Goal: Transaction & Acquisition: Purchase product/service

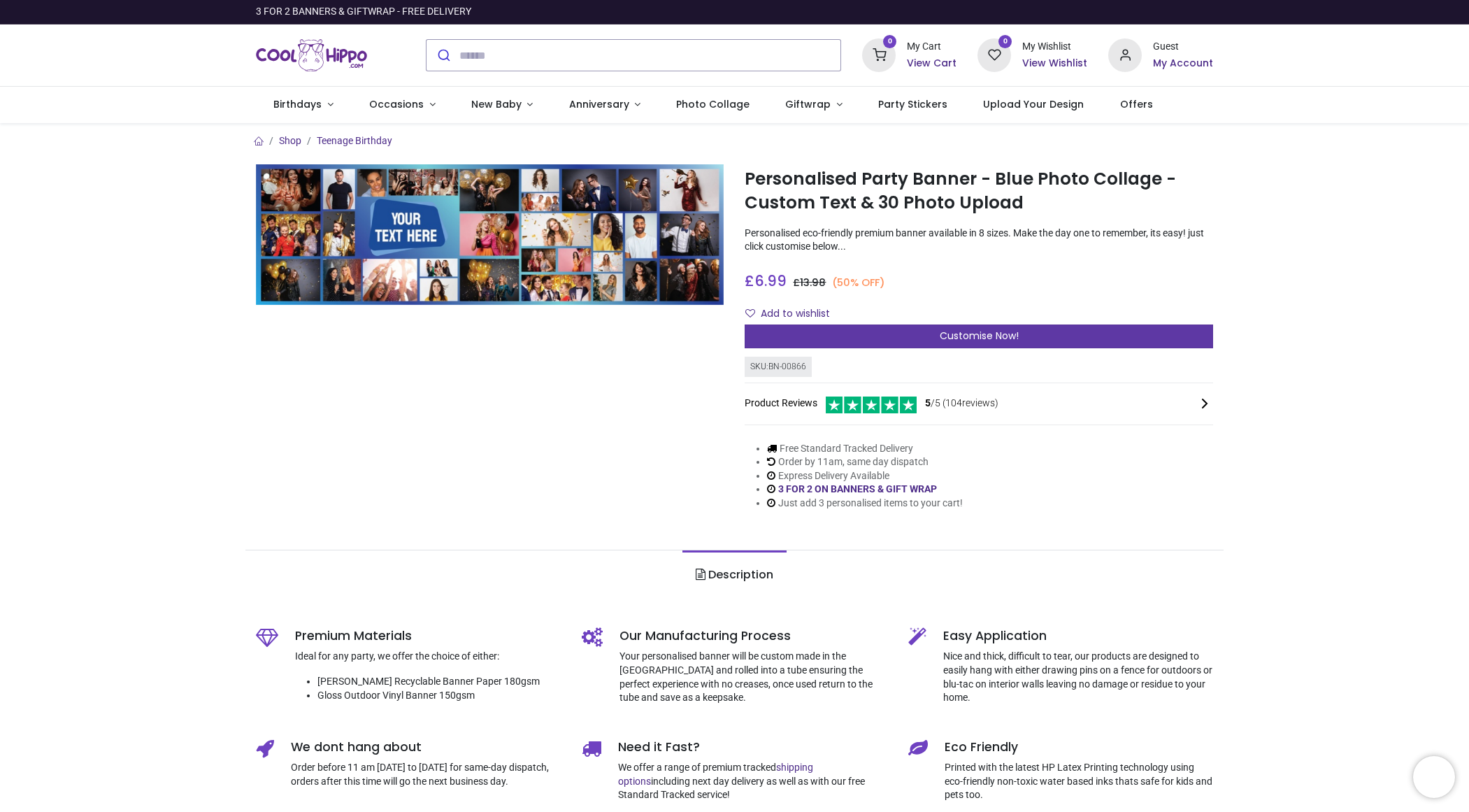
click at [1004, 337] on span "Customise Now!" at bounding box center [980, 336] width 79 height 14
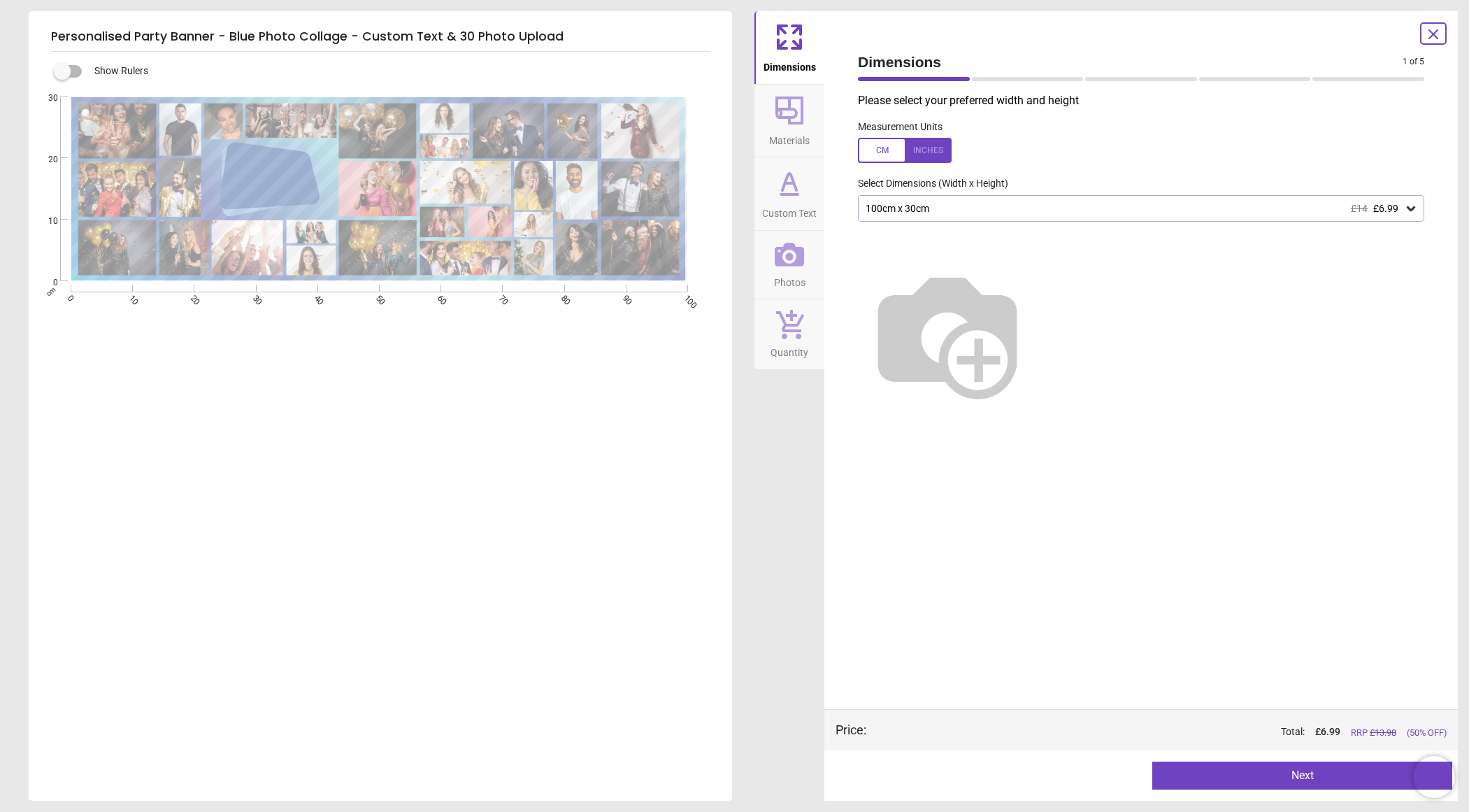
click at [959, 211] on div "100cm x 30cm £14 £6.99" at bounding box center [1134, 208] width 540 height 12
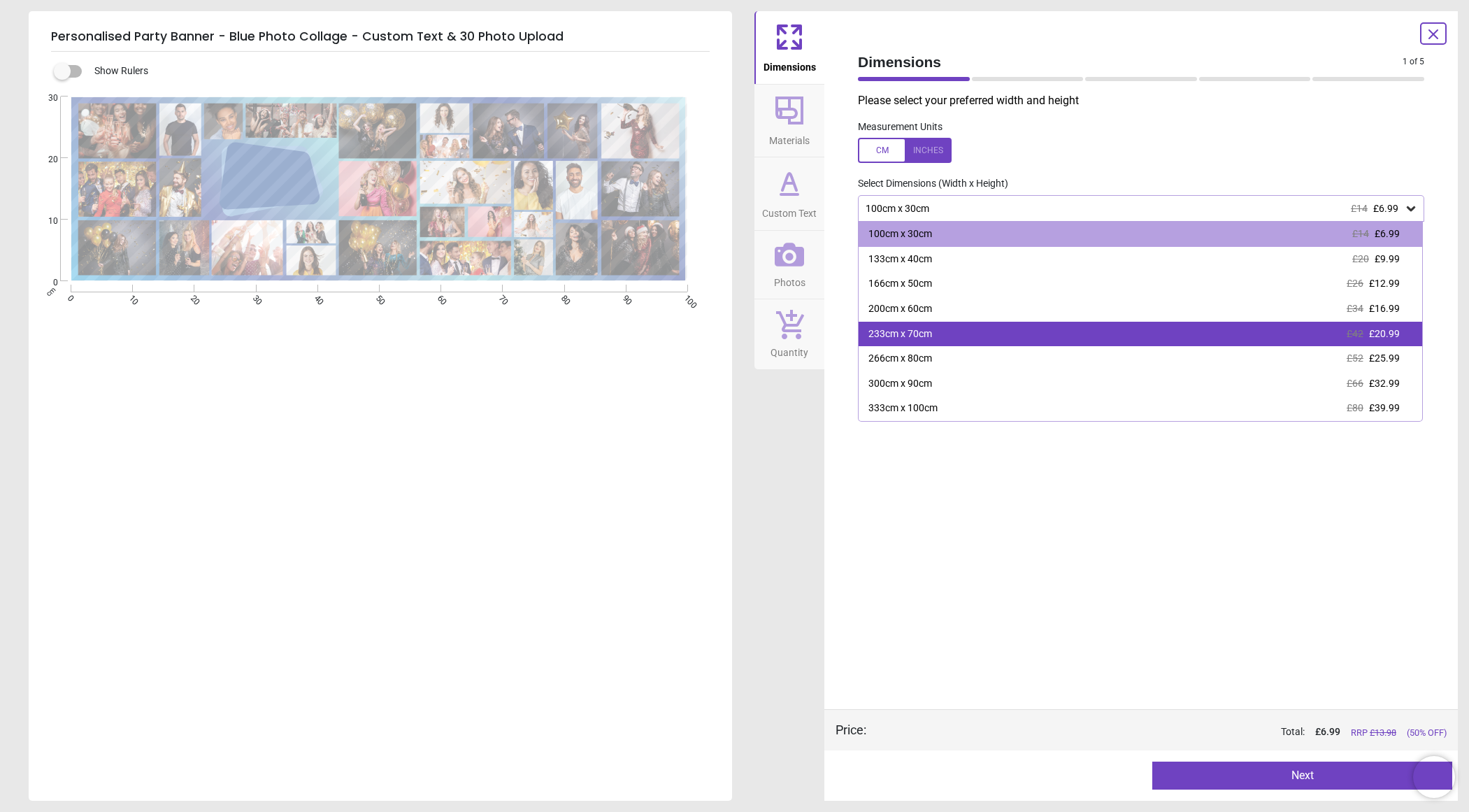
click at [952, 322] on div "233cm x 70cm £42 £20.99" at bounding box center [1140, 334] width 564 height 25
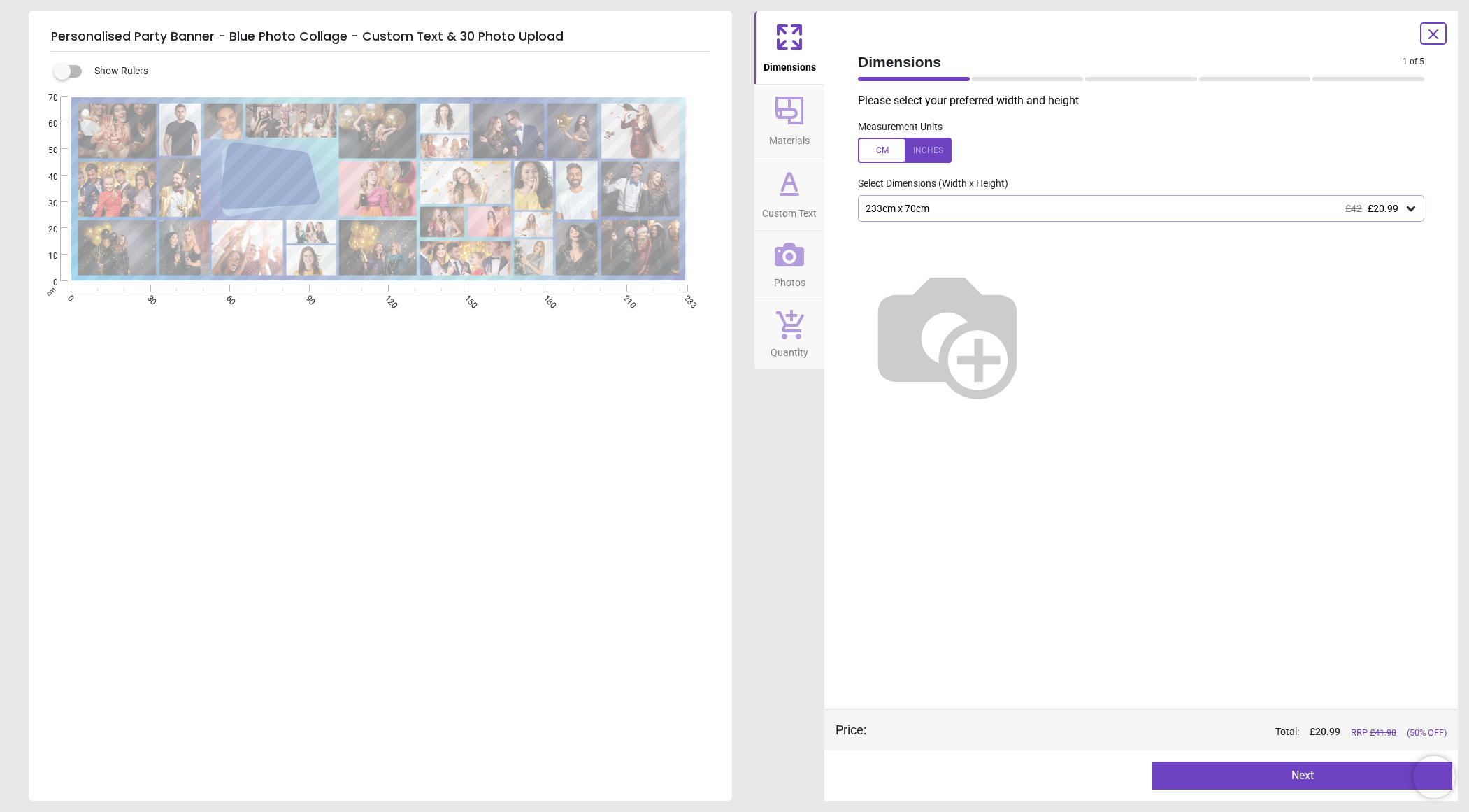
click at [772, 113] on button "Materials" at bounding box center [790, 120] width 70 height 73
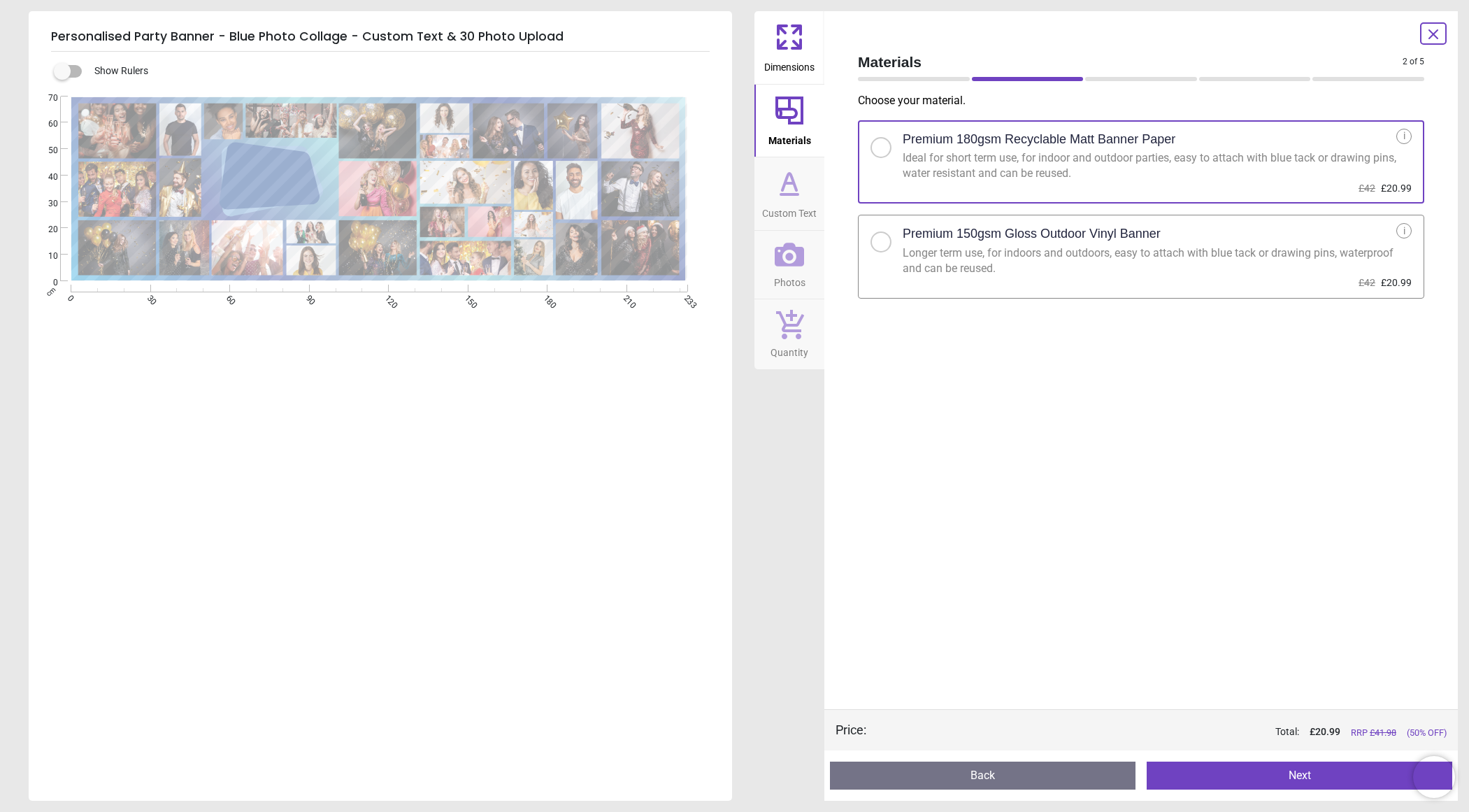
click at [793, 194] on icon at bounding box center [789, 194] width 17 height 0
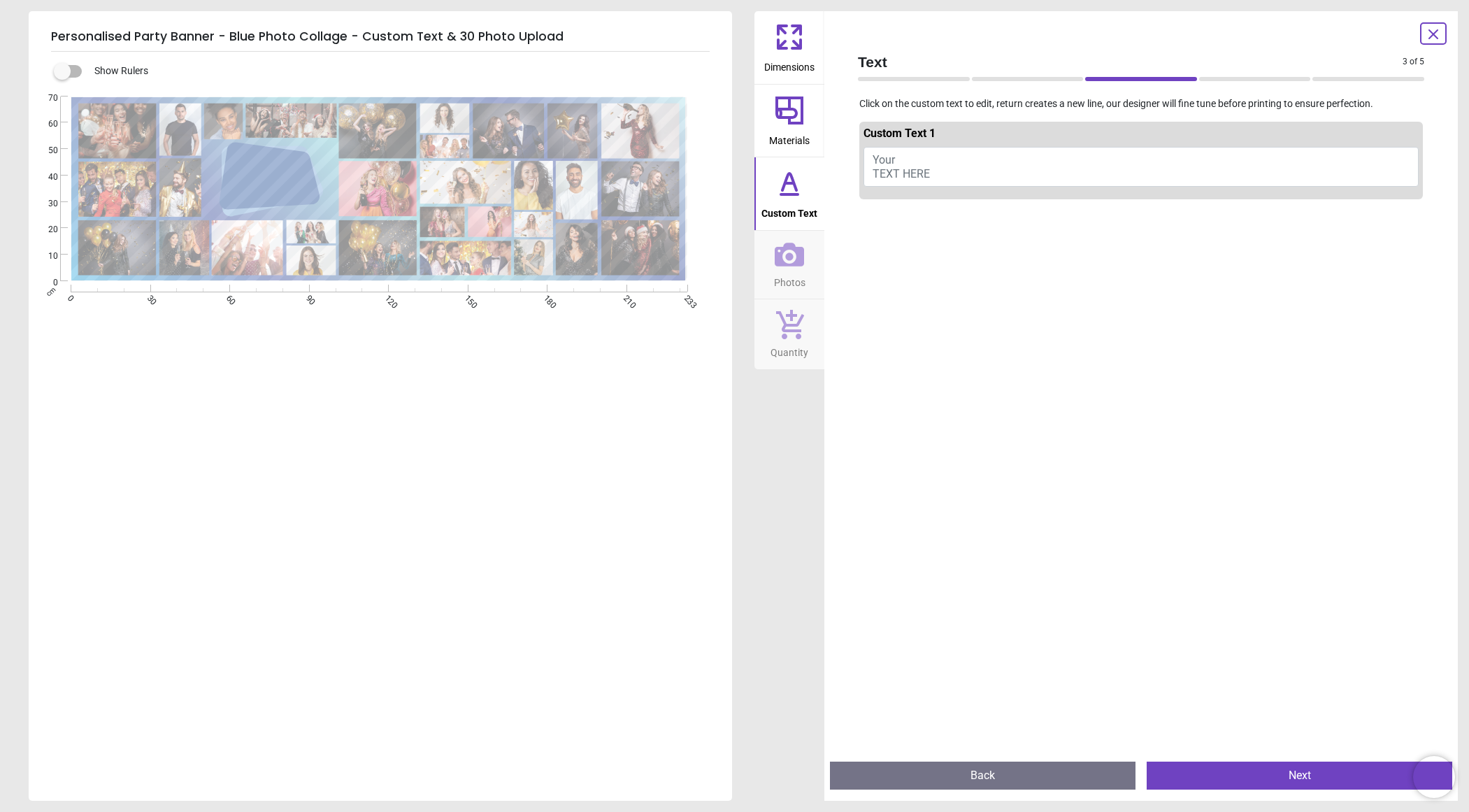
click at [911, 168] on span "Your TEXT HERE" at bounding box center [902, 167] width 57 height 27
click at [908, 156] on button "Happy Birthday Chris Ross" at bounding box center [1141, 167] width 555 height 39
click at [914, 161] on button "Happy Birthday Chris Ross" at bounding box center [1141, 167] width 555 height 39
click at [967, 177] on button "Happy Birthday Chris Ross" at bounding box center [1141, 167] width 555 height 39
click at [944, 160] on button "Happy Birthday Chris Ross" at bounding box center [1141, 167] width 555 height 39
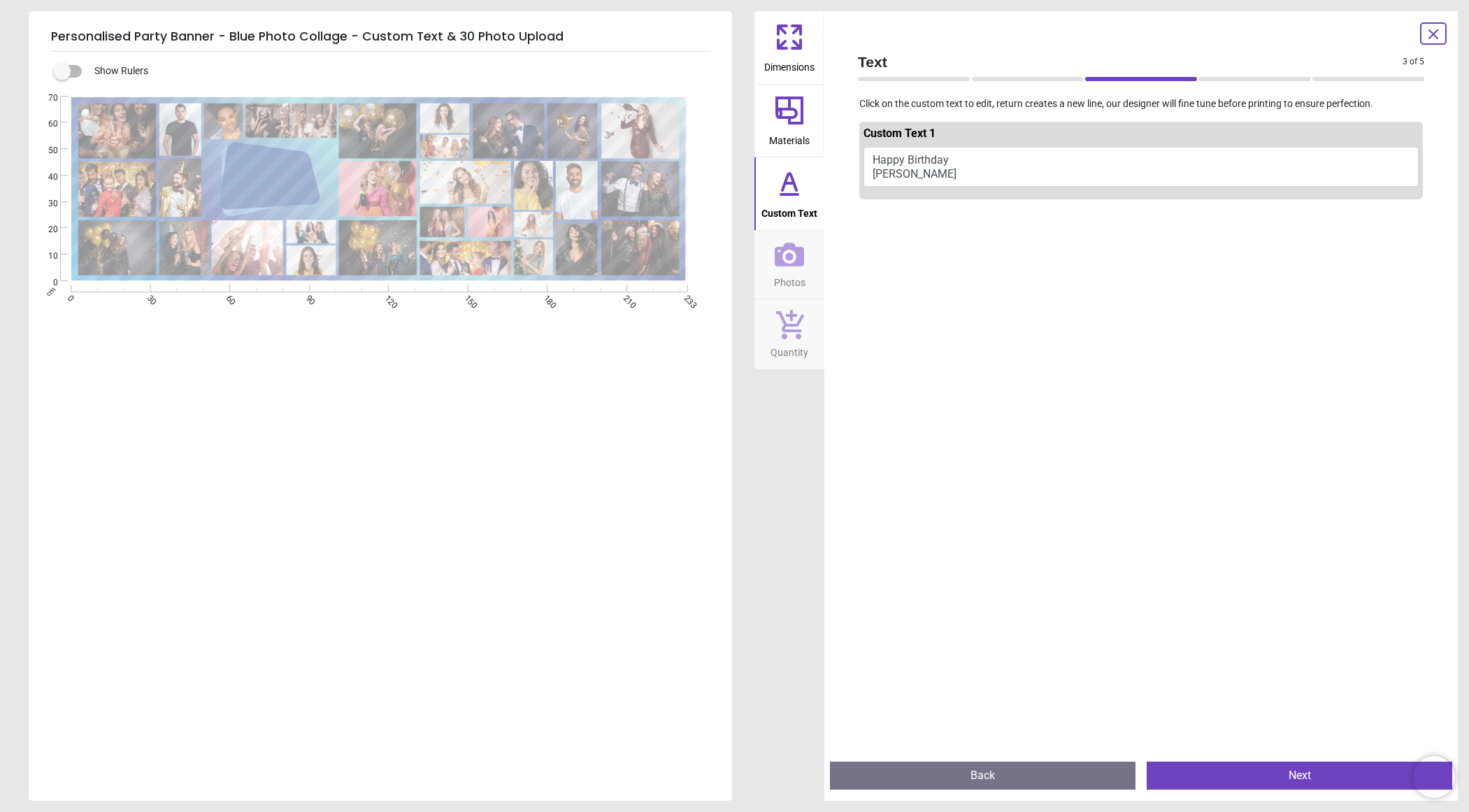
drag, startPoint x: 898, startPoint y: 160, endPoint x: 932, endPoint y: 156, distance: 34.2
click at [932, 156] on button "Happy Birthday Chris Ross" at bounding box center [1141, 167] width 555 height 39
drag, startPoint x: 934, startPoint y: 170, endPoint x: 915, endPoint y: 169, distance: 19.0
click at [915, 169] on button "Happy Birthday Chris Ross" at bounding box center [1141, 167] width 555 height 39
type textarea "**********"
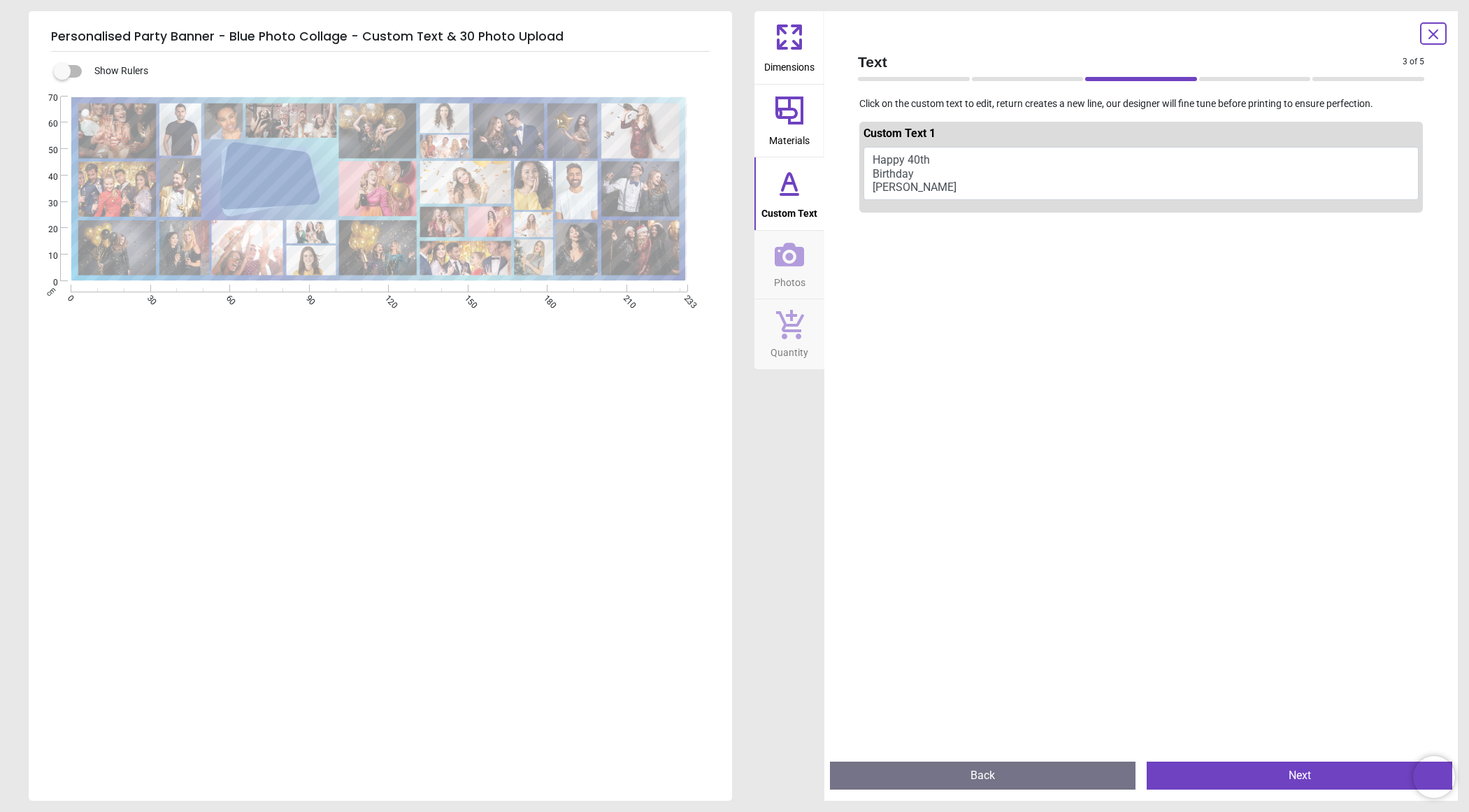
click at [1001, 255] on div at bounding box center [1141, 624] width 564 height 812
click at [791, 119] on icon at bounding box center [789, 110] width 33 height 33
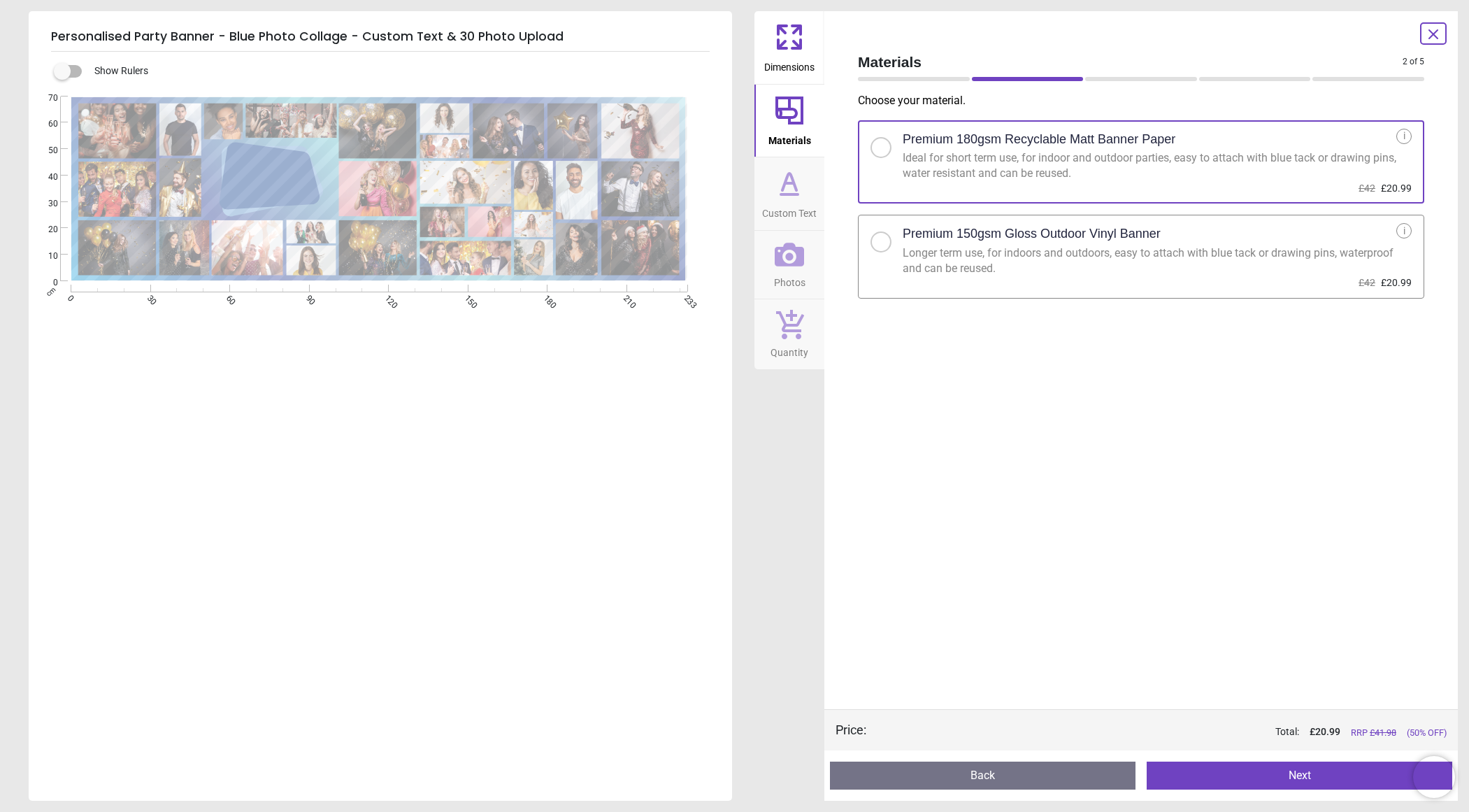
click at [786, 194] on icon at bounding box center [789, 194] width 17 height 0
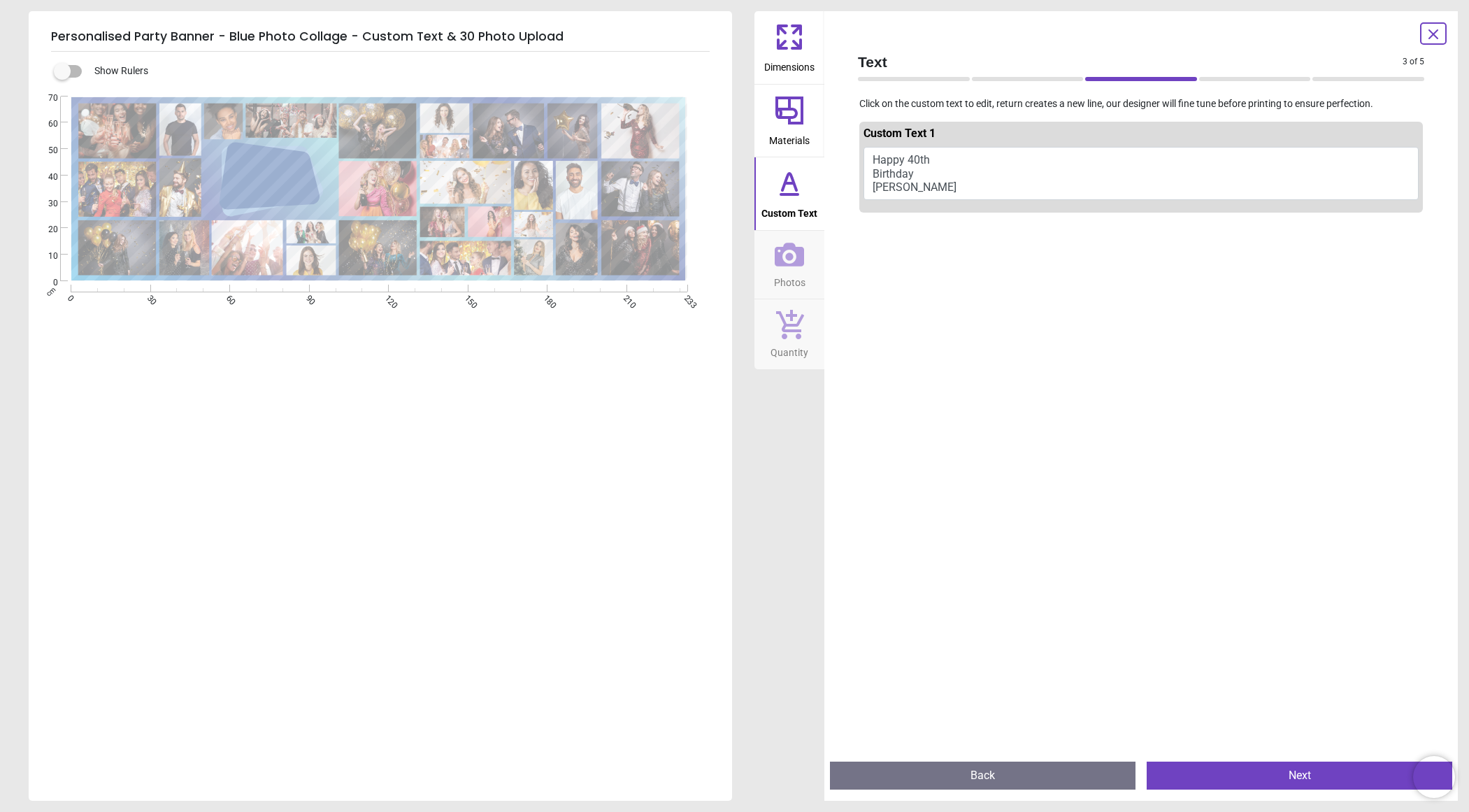
click at [802, 256] on icon at bounding box center [789, 255] width 30 height 24
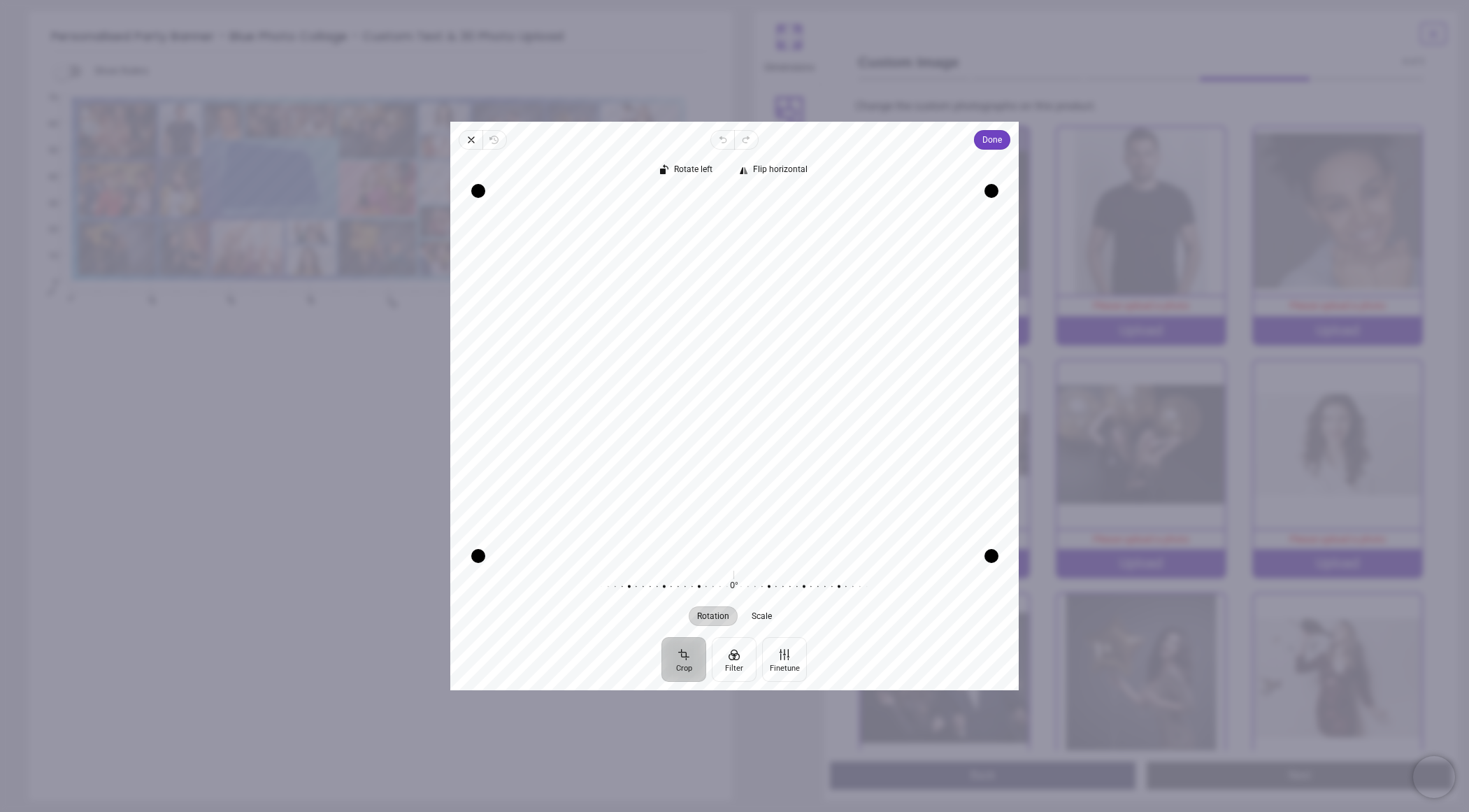
drag, startPoint x: 841, startPoint y: 358, endPoint x: 822, endPoint y: 515, distance: 158.1
click at [822, 515] on div "Recenter" at bounding box center [734, 374] width 546 height 364
click at [768, 618] on span "Scale" at bounding box center [762, 616] width 21 height 8
drag, startPoint x: 736, startPoint y: 587, endPoint x: 667, endPoint y: 595, distance: 69.5
click at [678, 595] on div at bounding box center [812, 587] width 269 height 39
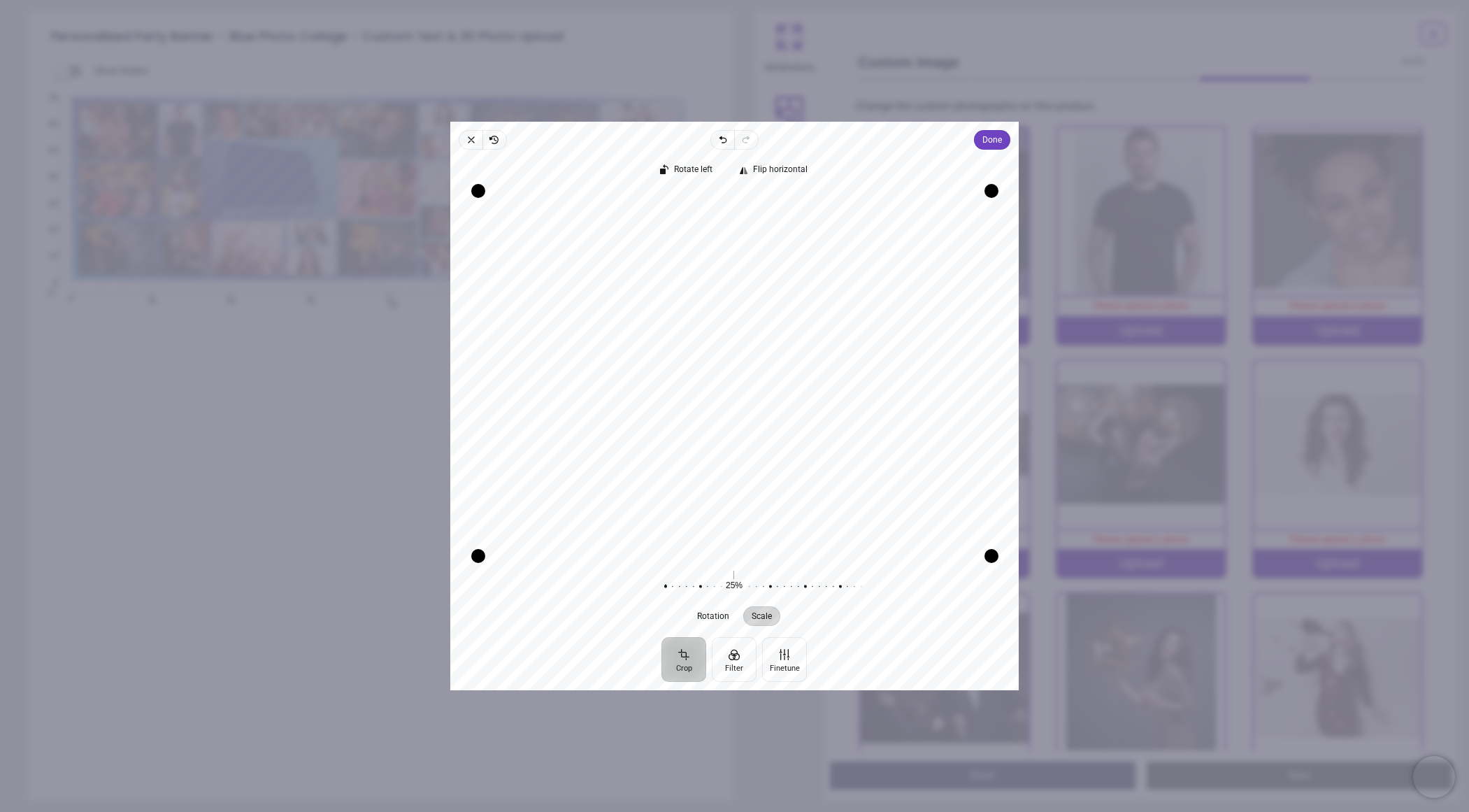
drag, startPoint x: 694, startPoint y: 443, endPoint x: 731, endPoint y: 479, distance: 51.6
click at [731, 479] on div "Recenter" at bounding box center [734, 374] width 546 height 364
click at [985, 135] on span "Done" at bounding box center [992, 140] width 20 height 17
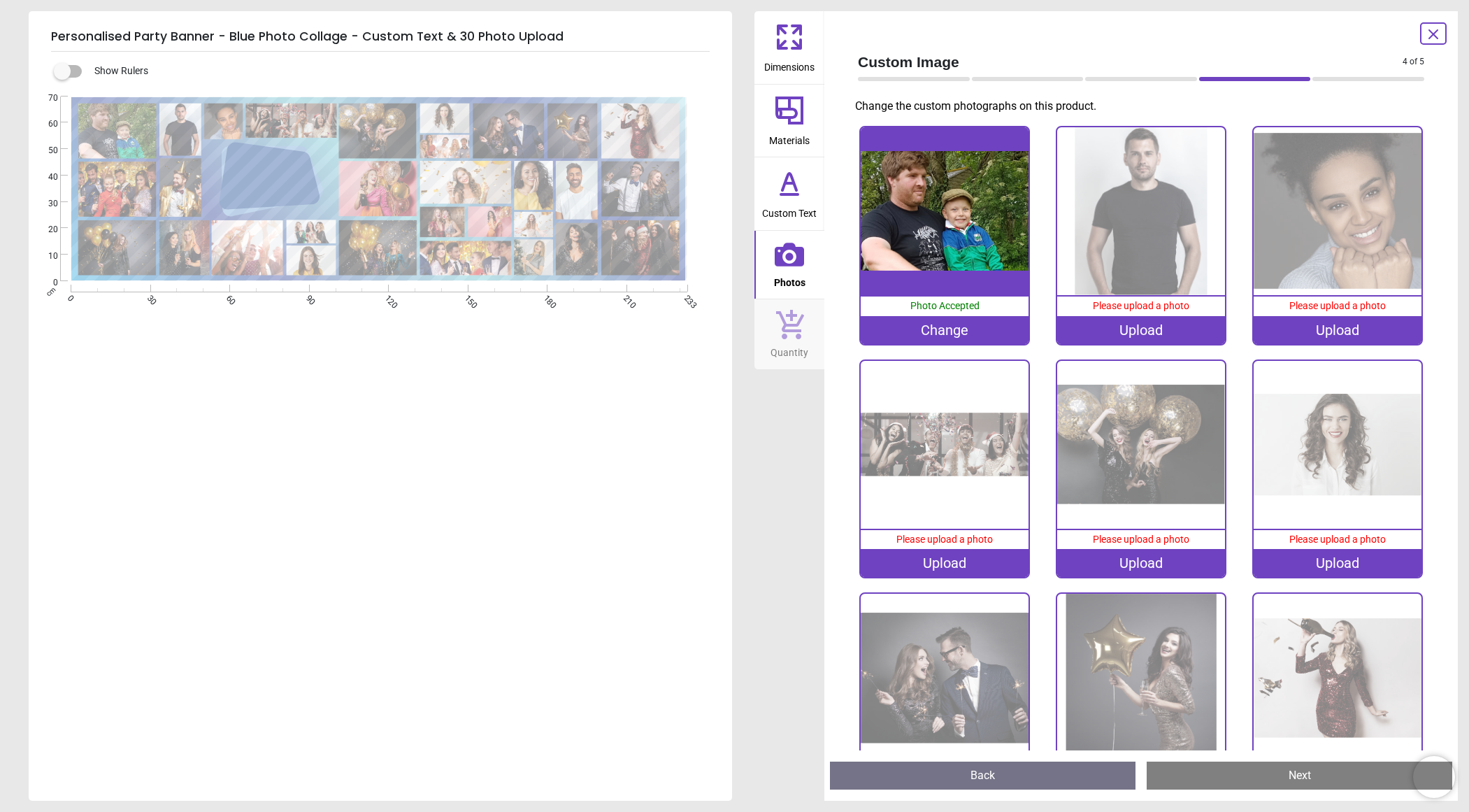
click at [1293, 777] on button "Next" at bounding box center [1300, 775] width 306 height 28
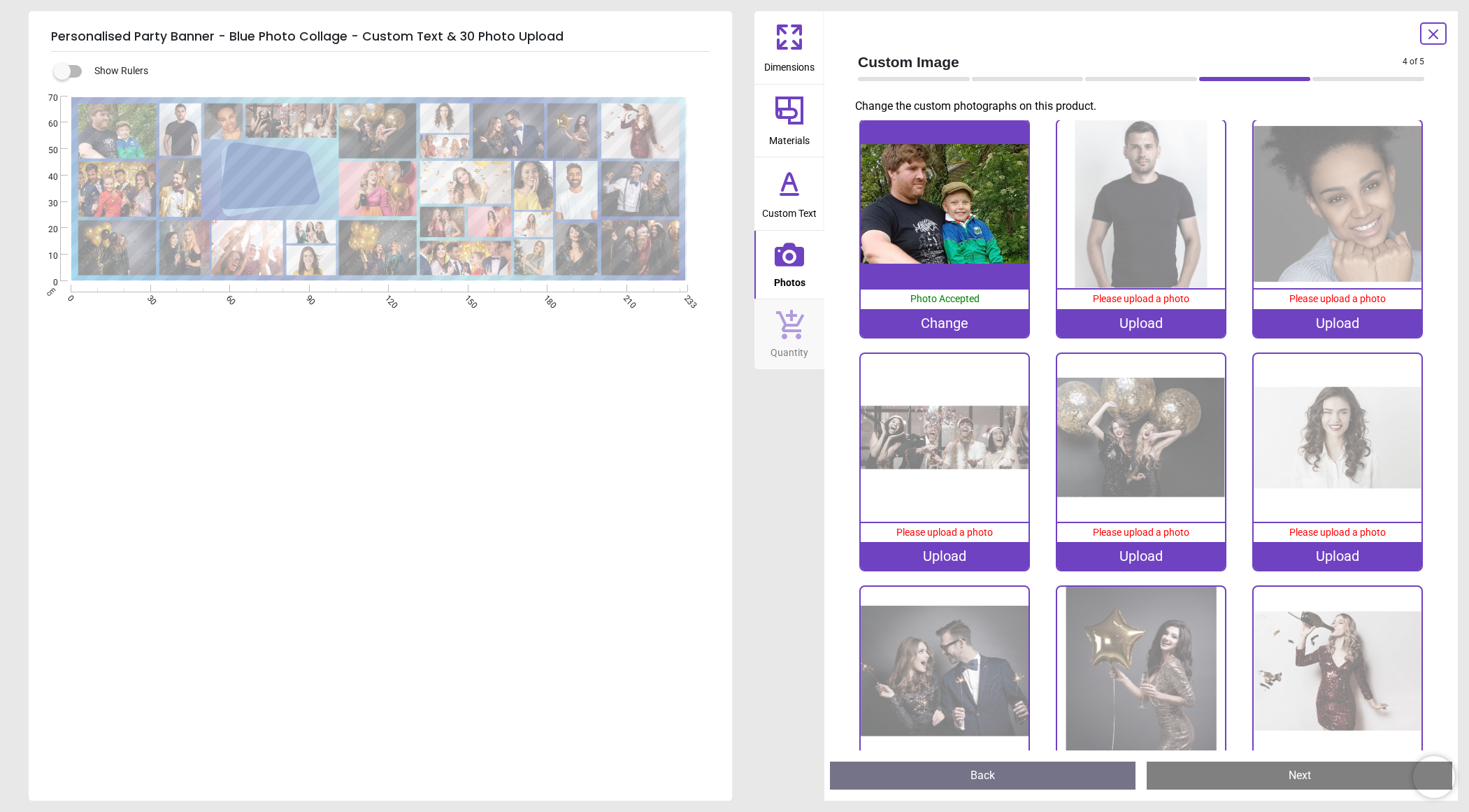
click at [1430, 33] on icon at bounding box center [1433, 34] width 17 height 17
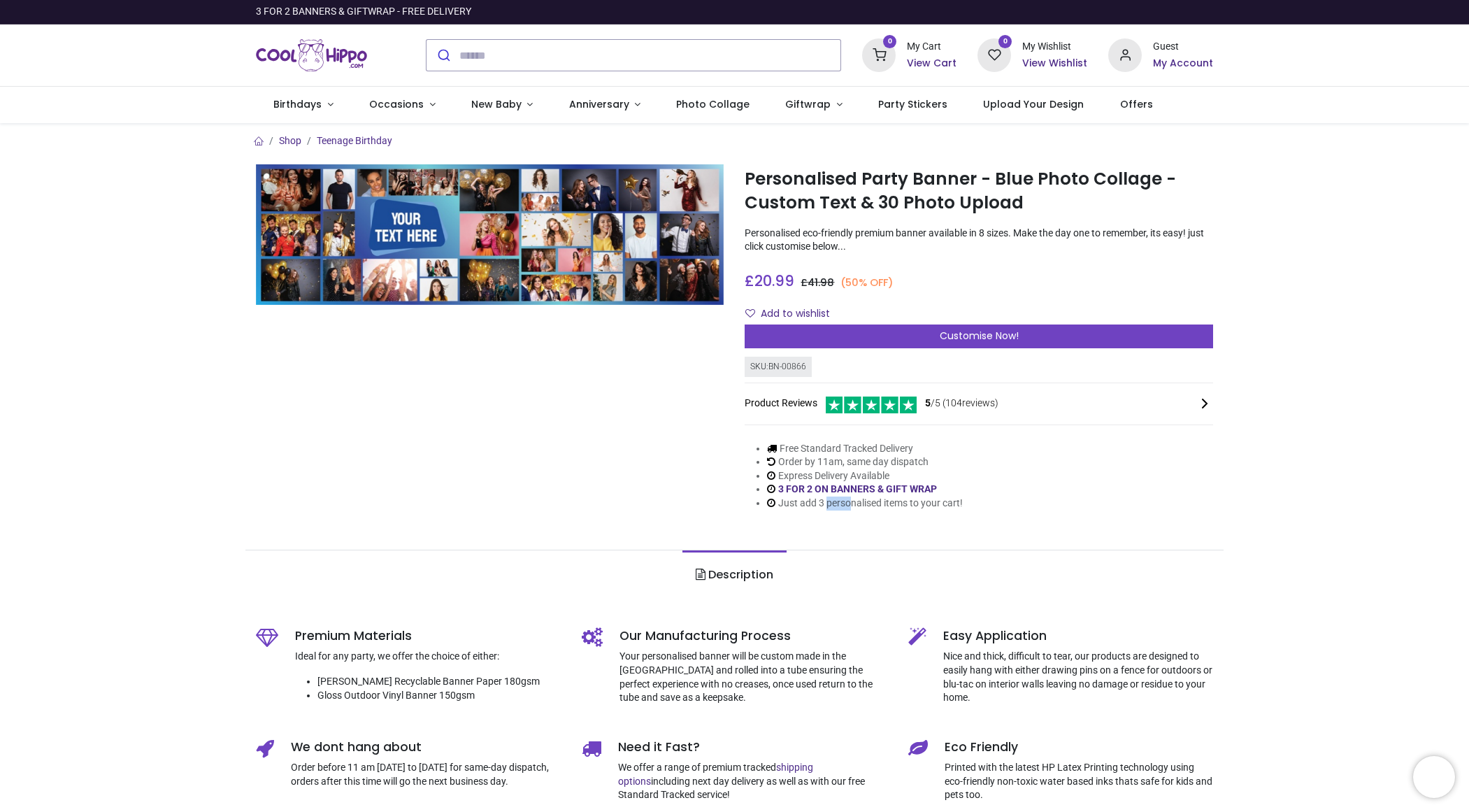
drag, startPoint x: 827, startPoint y: 501, endPoint x: 851, endPoint y: 500, distance: 24.0
click at [851, 500] on li "Just add 3 personalised items to your cart!" at bounding box center [865, 504] width 195 height 14
click at [865, 501] on li "Just add 3 personalised items to your cart!" at bounding box center [865, 504] width 195 height 14
drag, startPoint x: 822, startPoint y: 461, endPoint x: 847, endPoint y: 460, distance: 25.0
click at [847, 460] on li "Order by 11am, same day dispatch" at bounding box center [865, 462] width 195 height 14
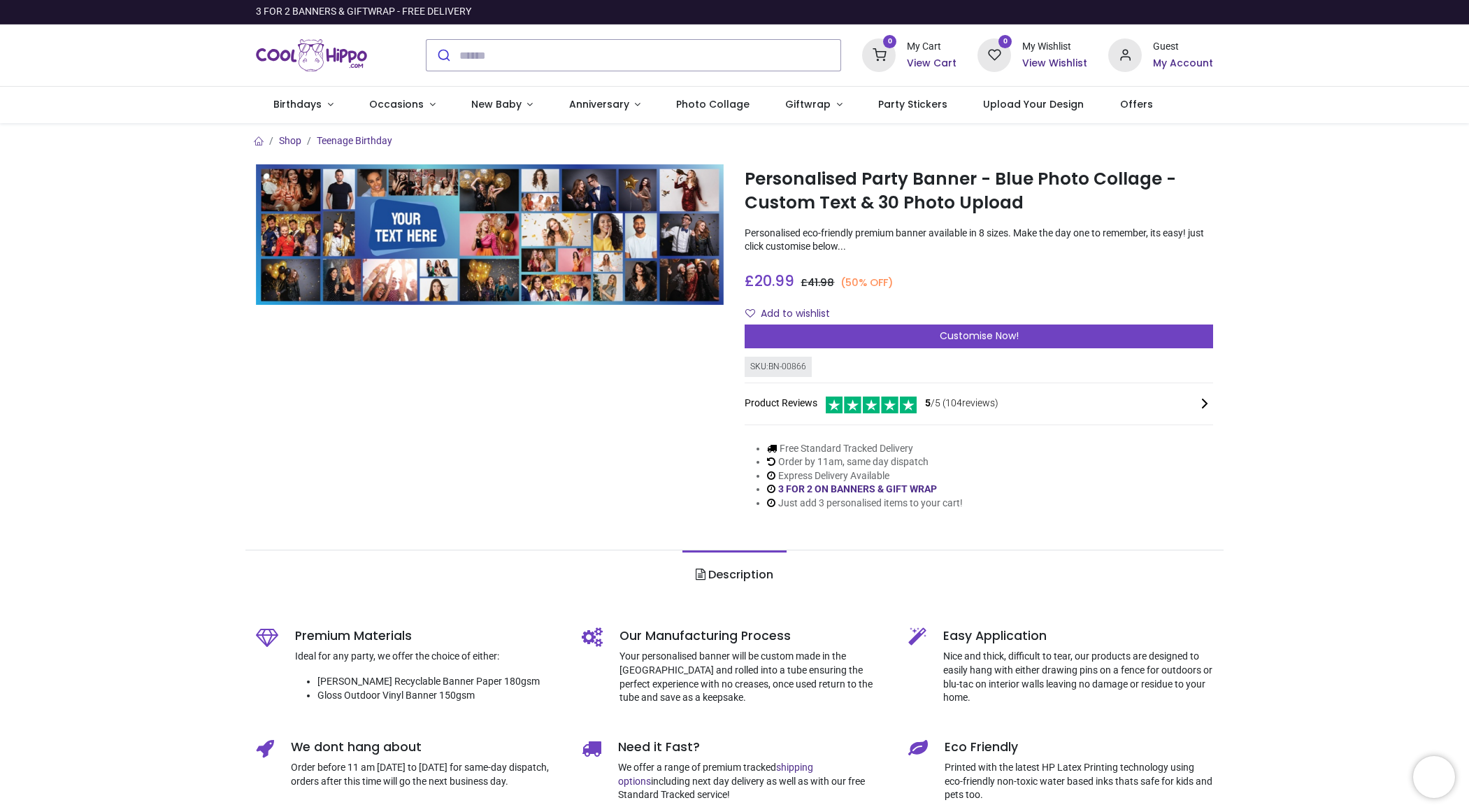
click at [856, 460] on li "Order by 11am, same day dispatch" at bounding box center [865, 462] width 195 height 14
drag, startPoint x: 863, startPoint y: 460, endPoint x: 887, endPoint y: 460, distance: 24.0
click at [887, 460] on li "Order by 11am, same day dispatch" at bounding box center [865, 462] width 195 height 14
click at [910, 460] on li "Order by 11am, same day dispatch" at bounding box center [865, 462] width 195 height 14
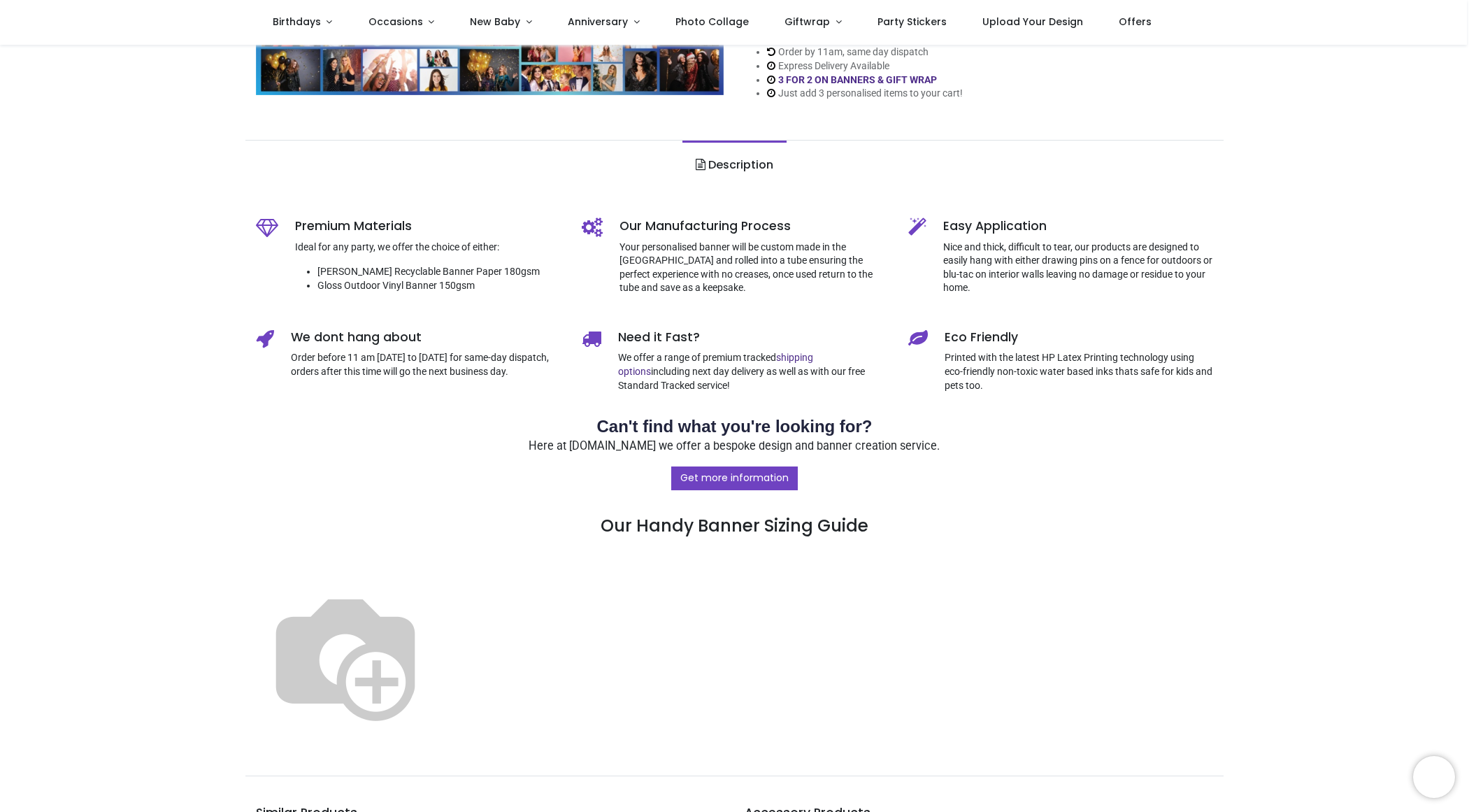
scroll to position [589, 0]
